Goal: Task Accomplishment & Management: Complete application form

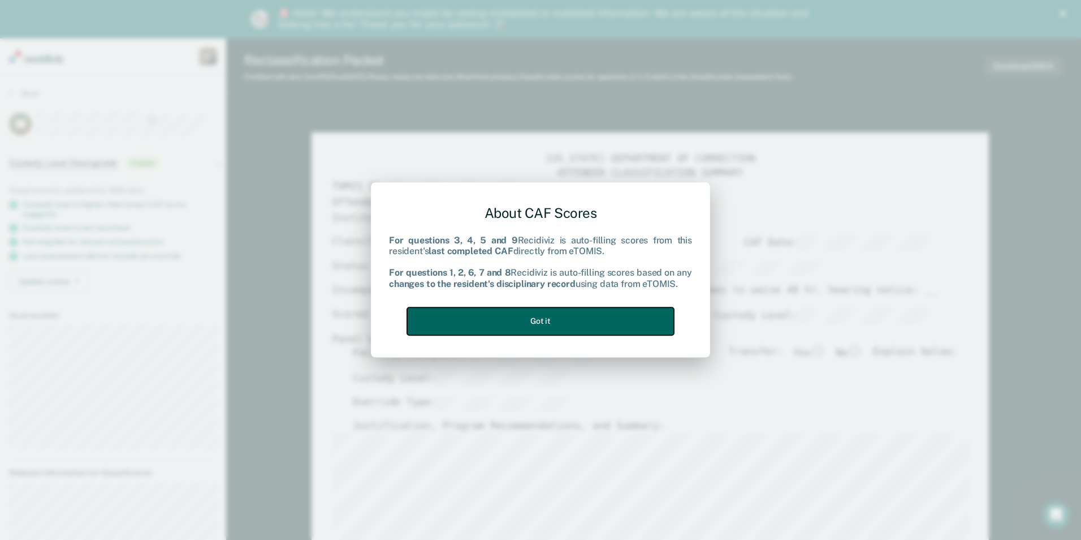
click at [547, 321] on button "Got it" at bounding box center [540, 321] width 267 height 28
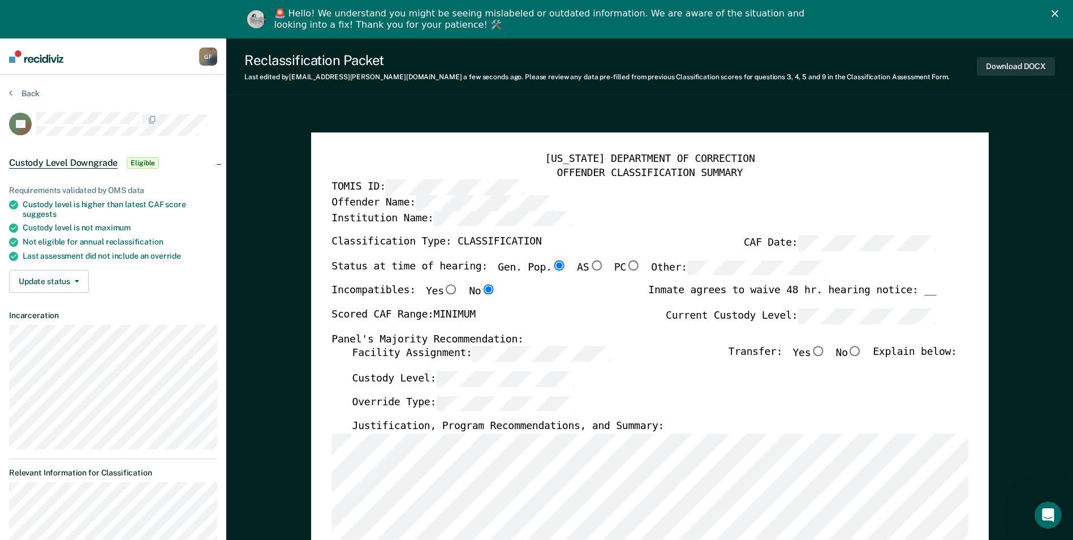
click at [859, 351] on input "No" at bounding box center [855, 351] width 15 height 10
type textarea "x"
radio input "true"
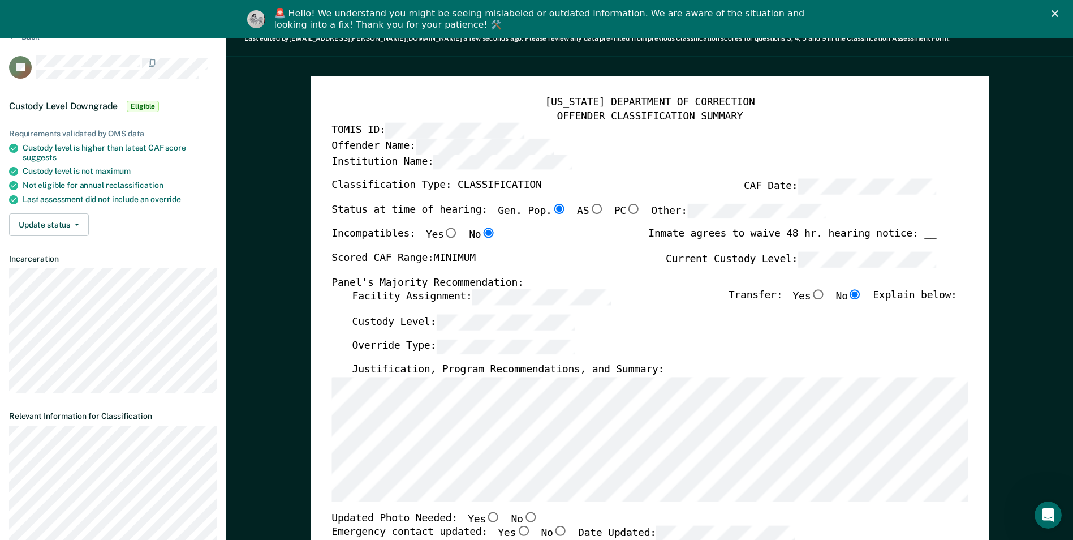
scroll to position [226, 0]
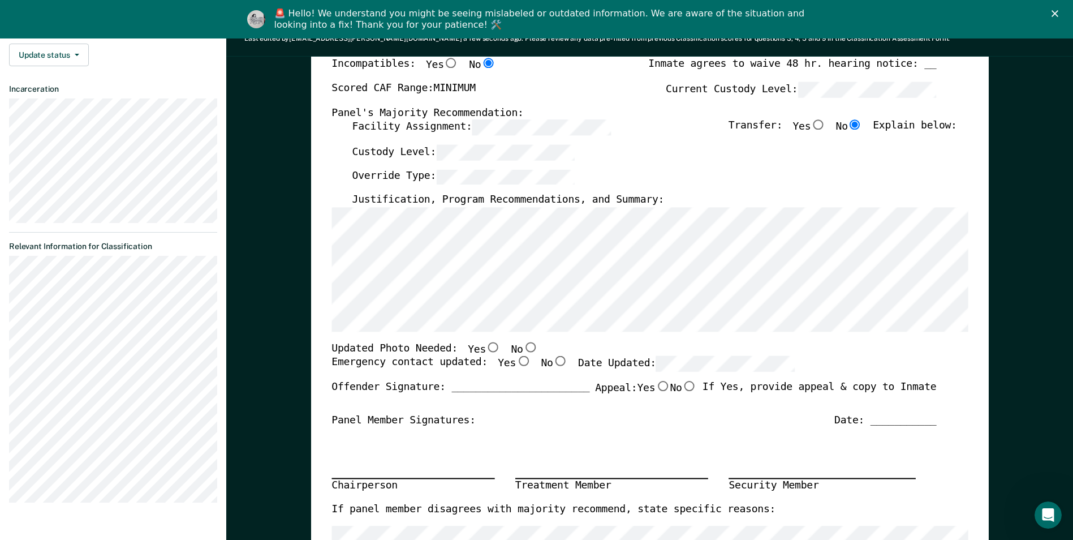
click at [523, 348] on input "No" at bounding box center [530, 347] width 15 height 10
type textarea "x"
radio input "true"
click at [516, 361] on input "Yes" at bounding box center [523, 361] width 15 height 10
type textarea "x"
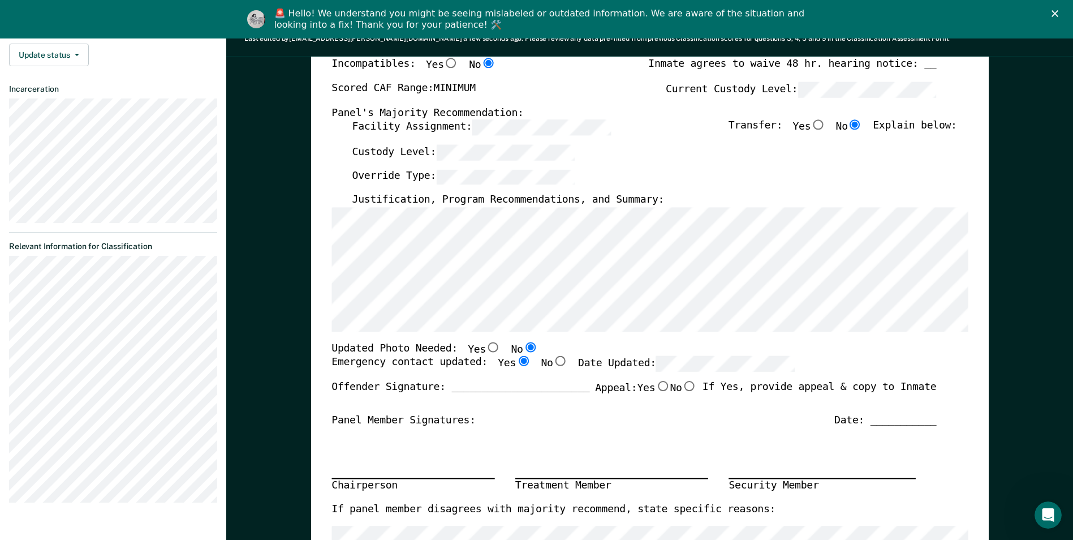
radio input "true"
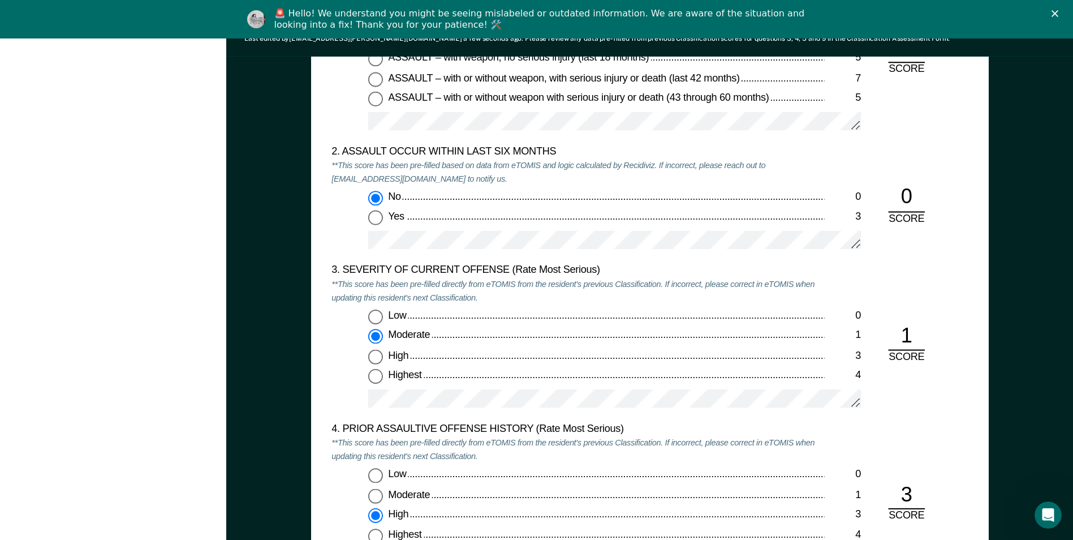
scroll to position [1301, 0]
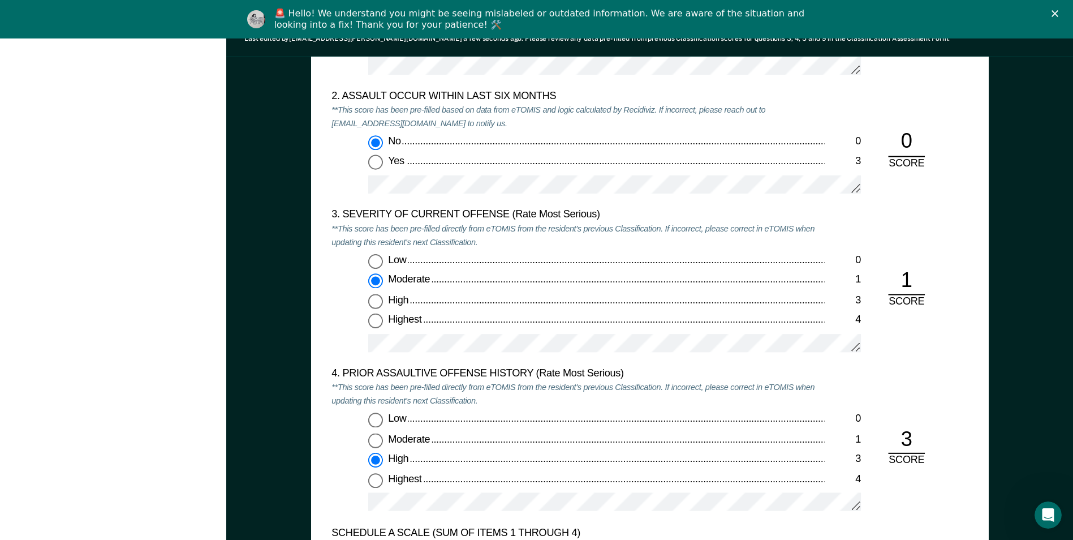
click at [664, 463] on div "High" at bounding box center [606, 459] width 436 height 14
click at [383, 463] on input "High 3" at bounding box center [375, 459] width 15 height 15
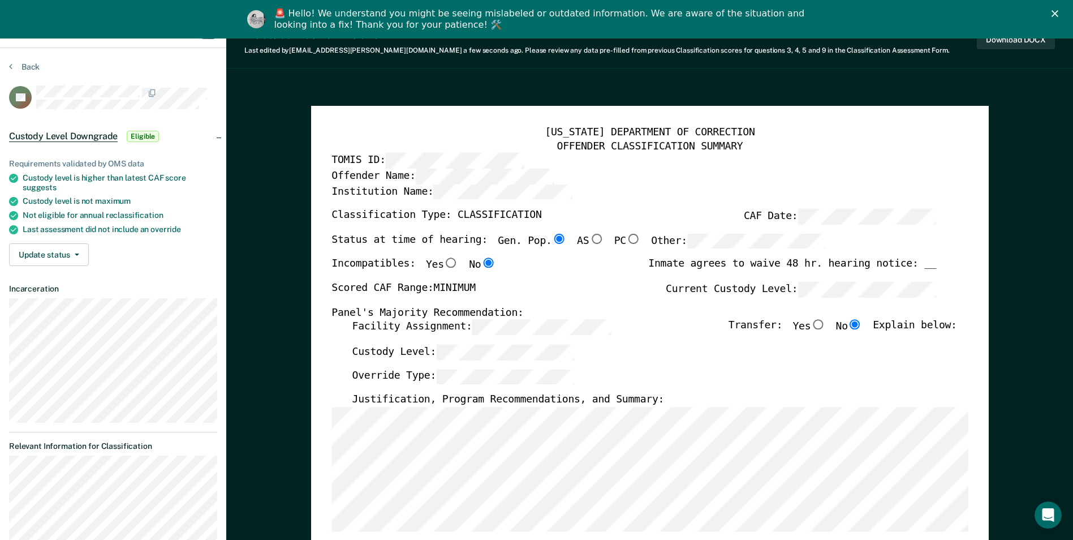
scroll to position [0, 0]
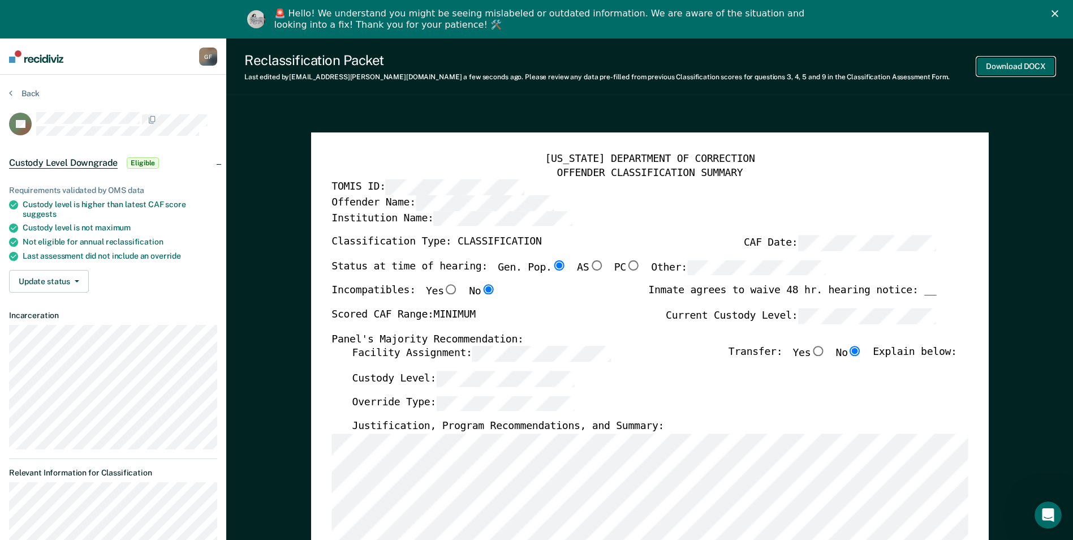
click at [1002, 63] on button "Download DOCX" at bounding box center [1016, 66] width 78 height 19
type textarea "x"
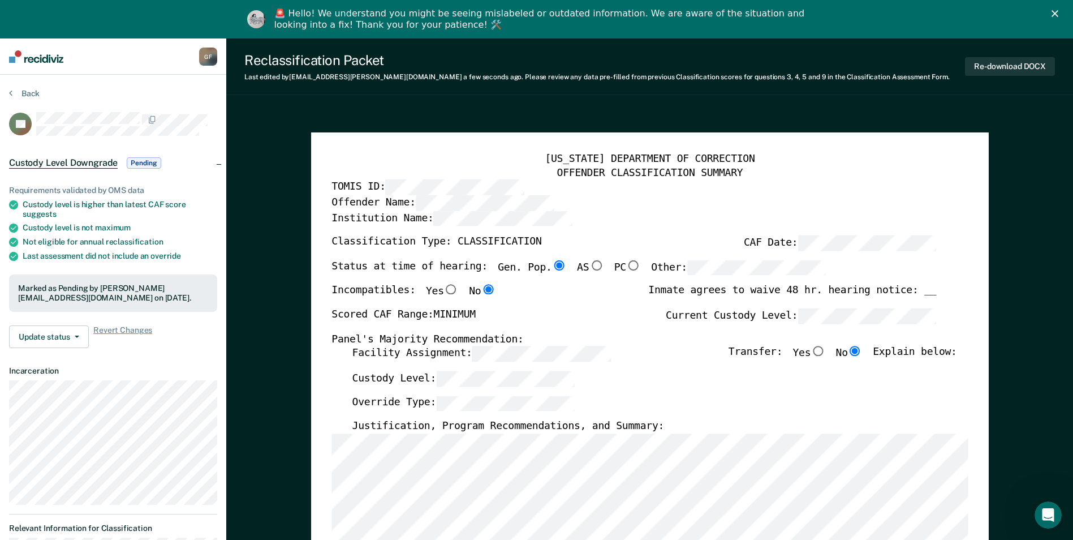
click at [27, 91] on button "Back" at bounding box center [24, 93] width 31 height 10
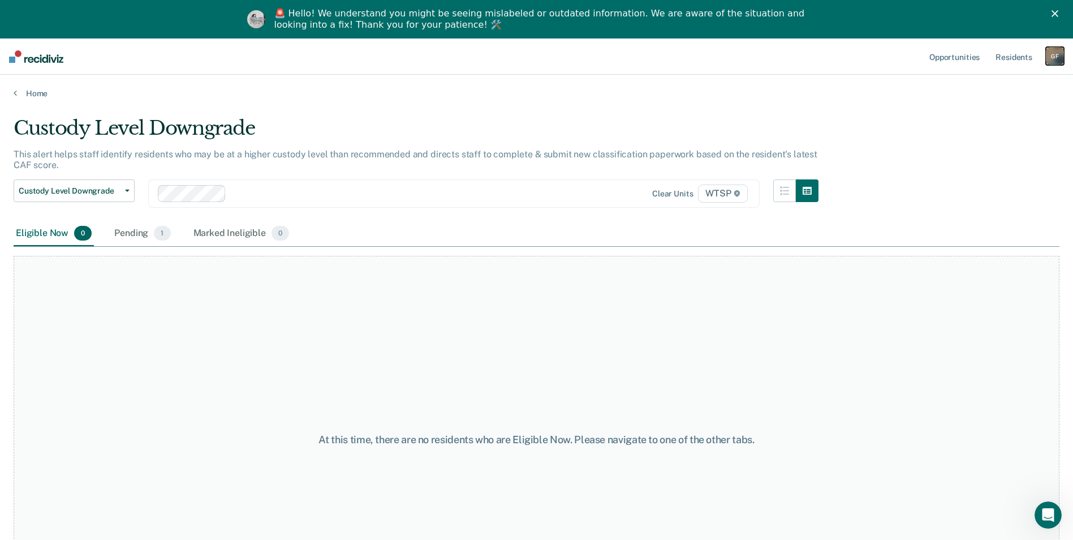
click at [1056, 56] on div "G F" at bounding box center [1055, 56] width 18 height 18
click at [978, 115] on link "Log Out" at bounding box center [1009, 113] width 91 height 10
